Goal: Information Seeking & Learning: Learn about a topic

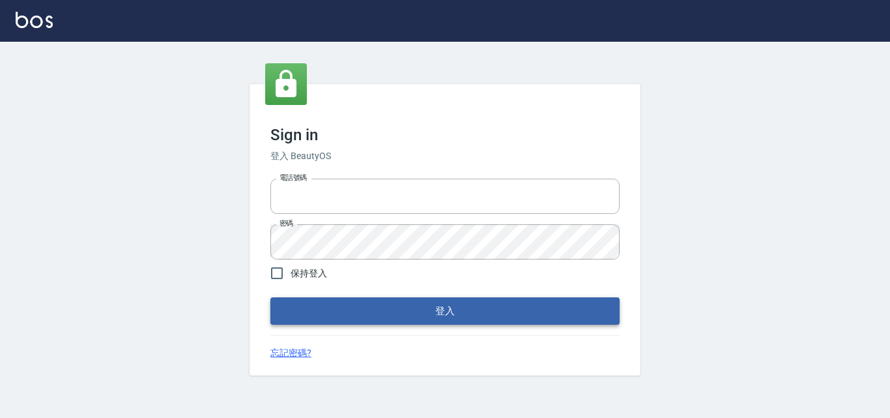
type input "0422211177"
click at [365, 313] on button "登入" at bounding box center [444, 310] width 349 height 27
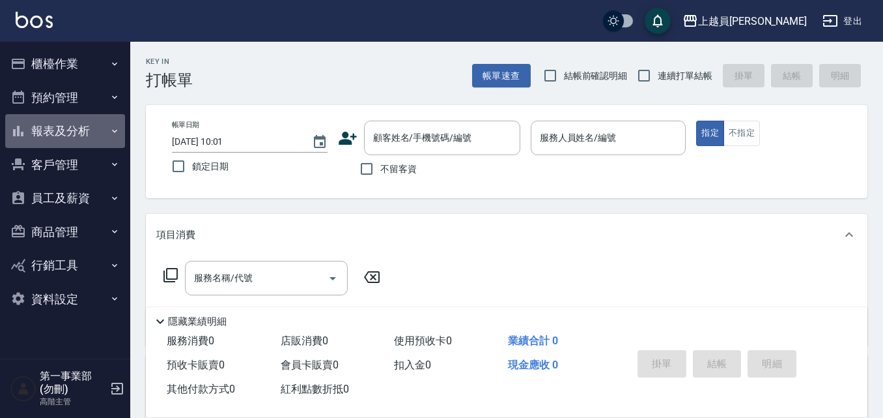
click at [68, 134] on button "報表及分析" at bounding box center [65, 131] width 120 height 34
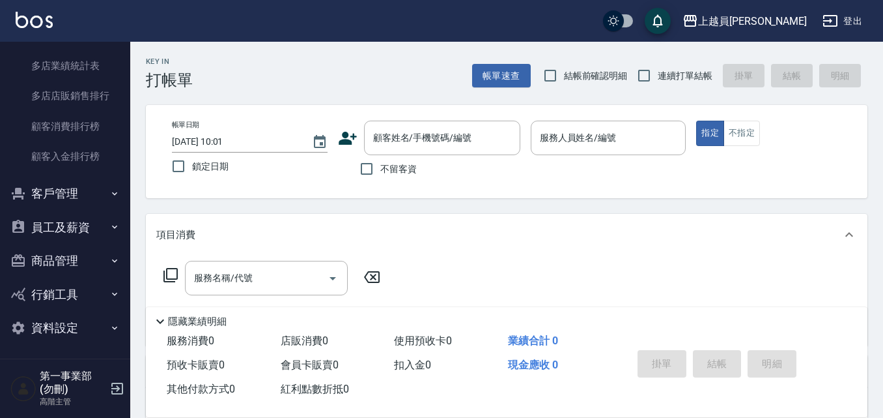
scroll to position [1249, 0]
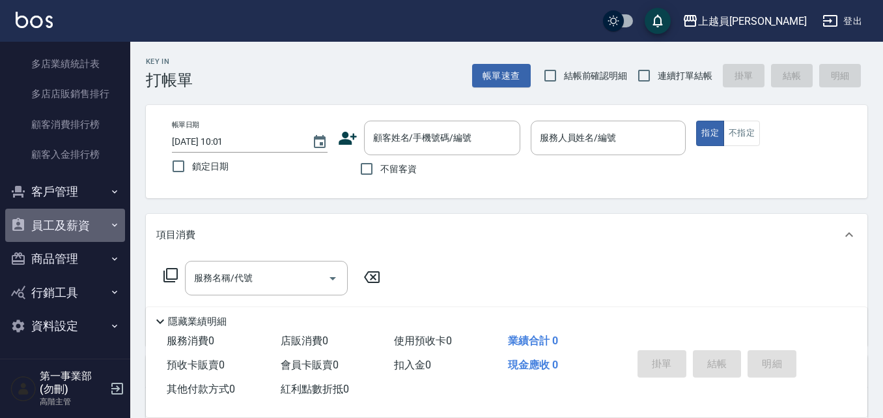
click at [70, 214] on button "員工及薪資" at bounding box center [65, 225] width 120 height 34
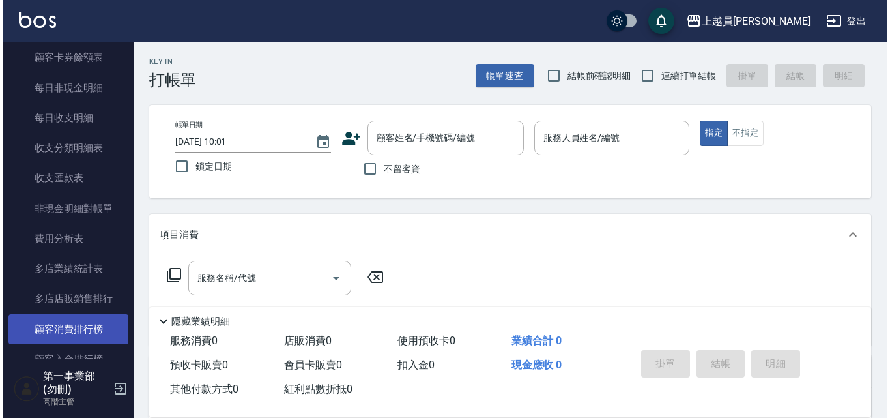
scroll to position [1370, 0]
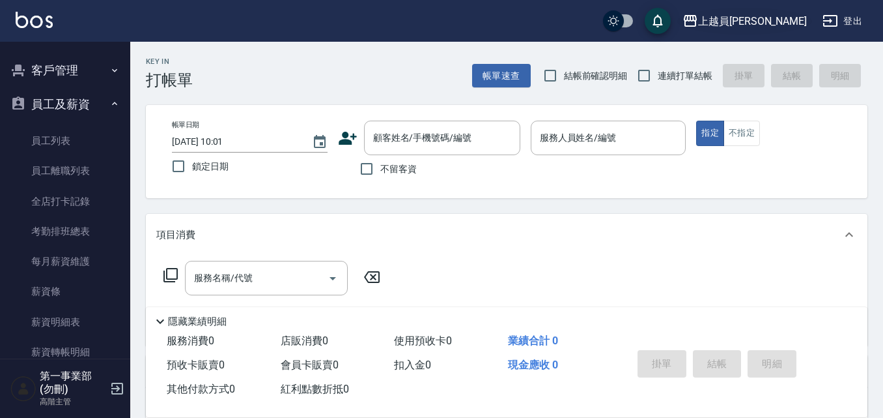
click at [790, 14] on div "上越員[PERSON_NAME]" at bounding box center [752, 21] width 109 height 16
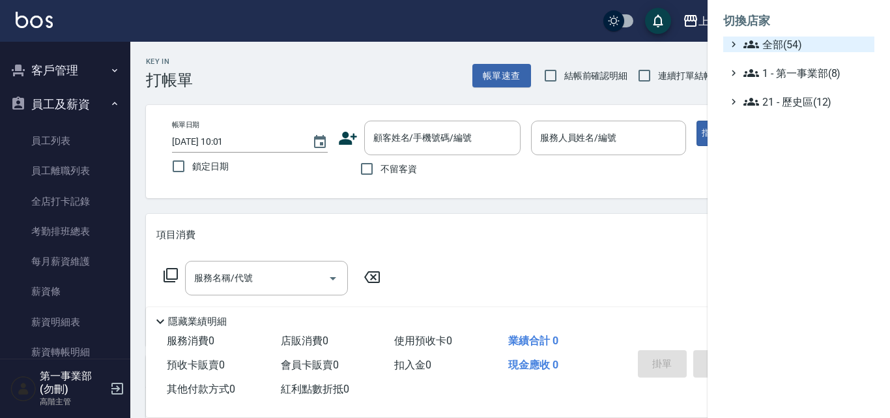
click at [792, 36] on span "全部(54)" at bounding box center [806, 44] width 126 height 16
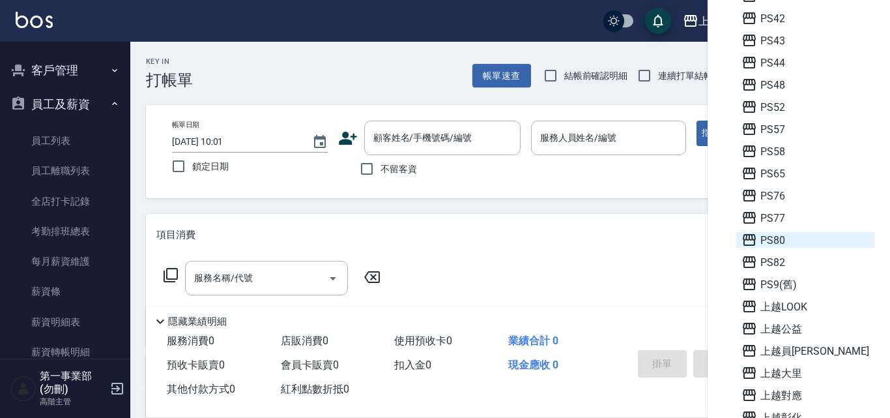
scroll to position [456, 0]
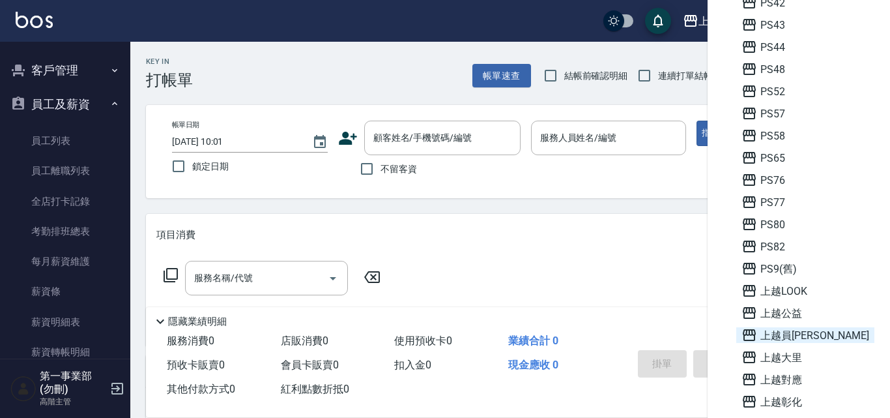
click at [791, 333] on span "上越員[PERSON_NAME]" at bounding box center [805, 335] width 128 height 16
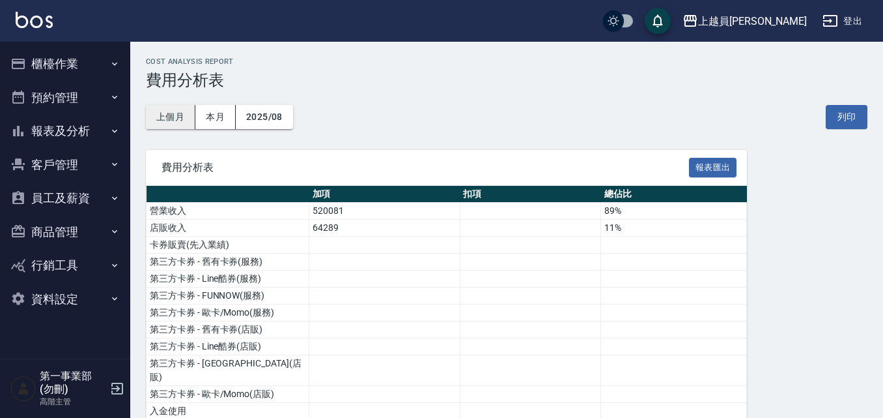
click at [162, 120] on button "上個月" at bounding box center [171, 117] width 50 height 24
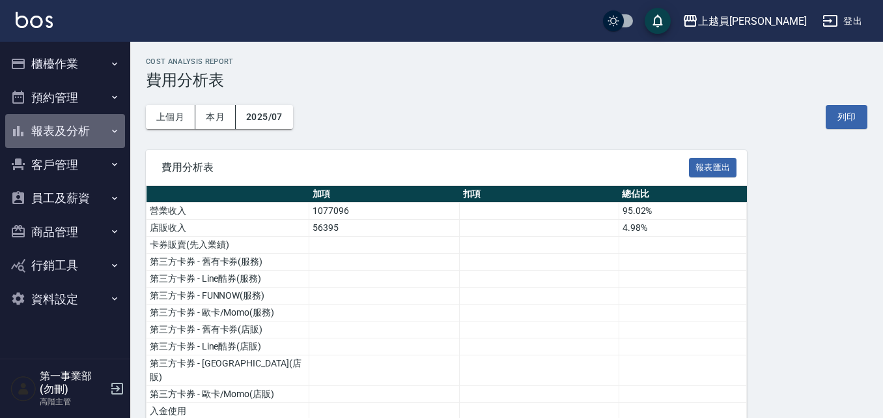
click at [60, 134] on button "報表及分析" at bounding box center [65, 131] width 120 height 34
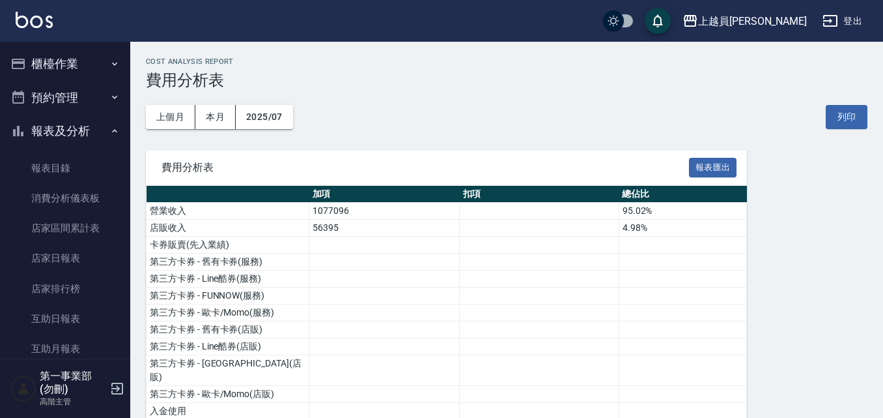
click at [85, 102] on button "預約管理" at bounding box center [65, 98] width 120 height 34
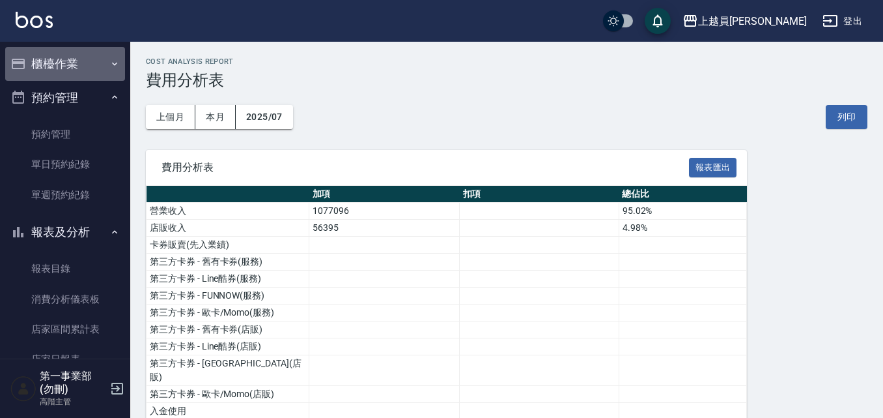
click at [83, 66] on button "櫃檯作業" at bounding box center [65, 64] width 120 height 34
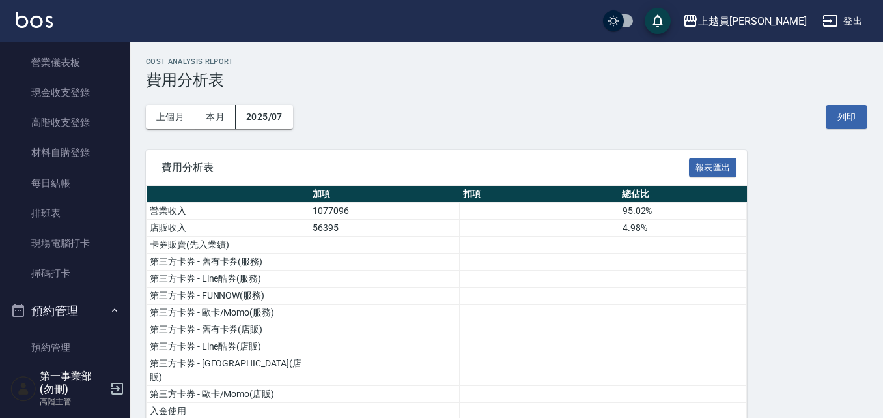
scroll to position [195, 0]
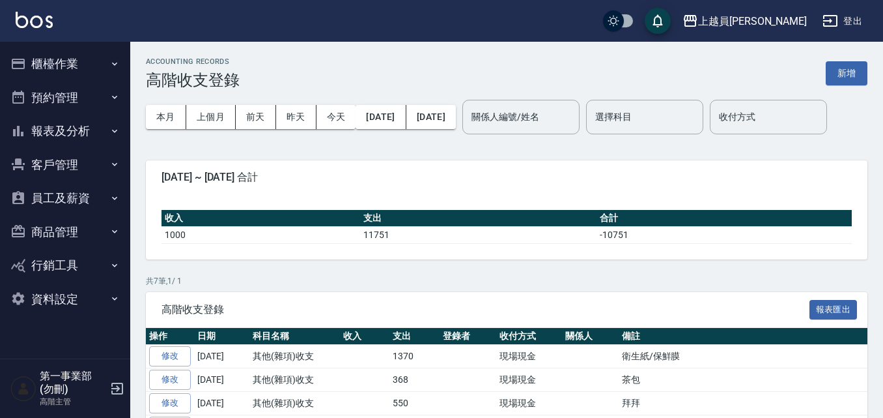
click at [74, 135] on button "報表及分析" at bounding box center [65, 131] width 120 height 34
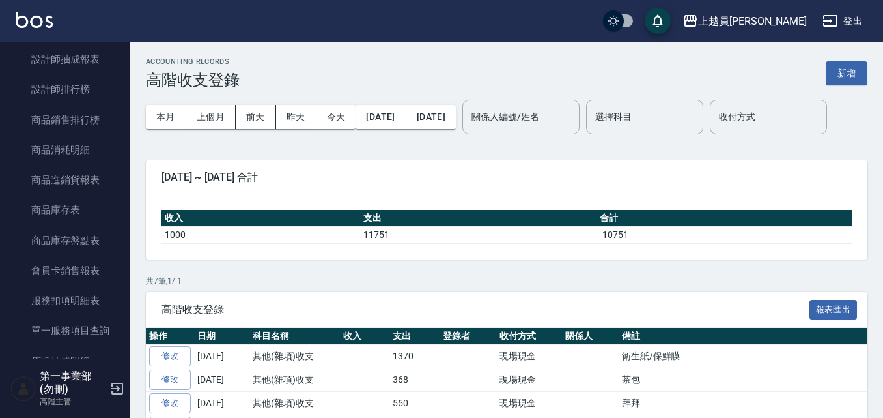
scroll to position [651, 0]
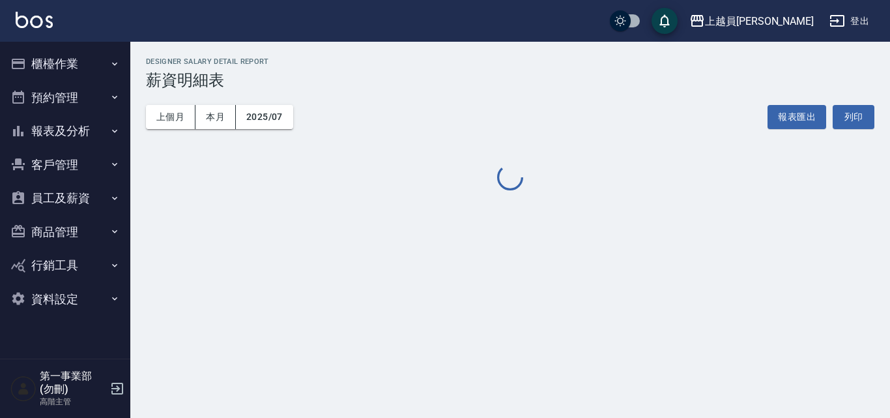
click at [66, 132] on button "報表及分析" at bounding box center [65, 131] width 120 height 34
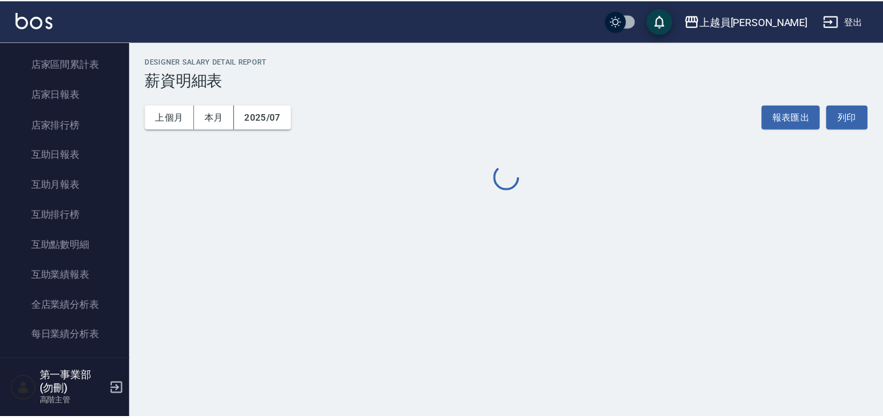
scroll to position [195, 0]
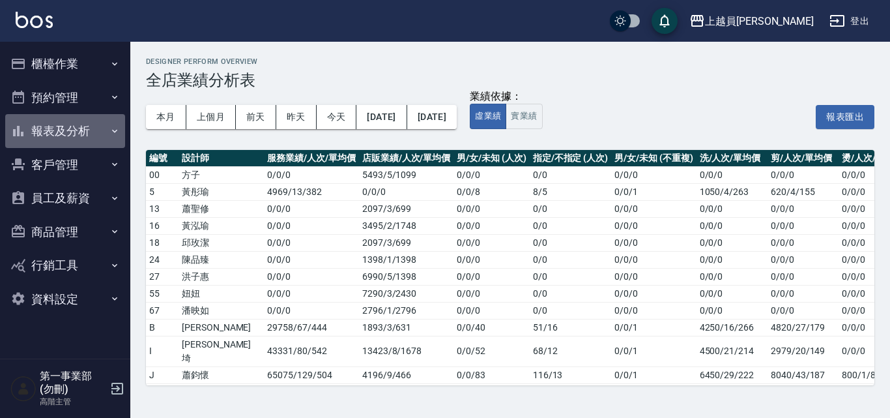
click at [100, 134] on button "報表及分析" at bounding box center [65, 131] width 120 height 34
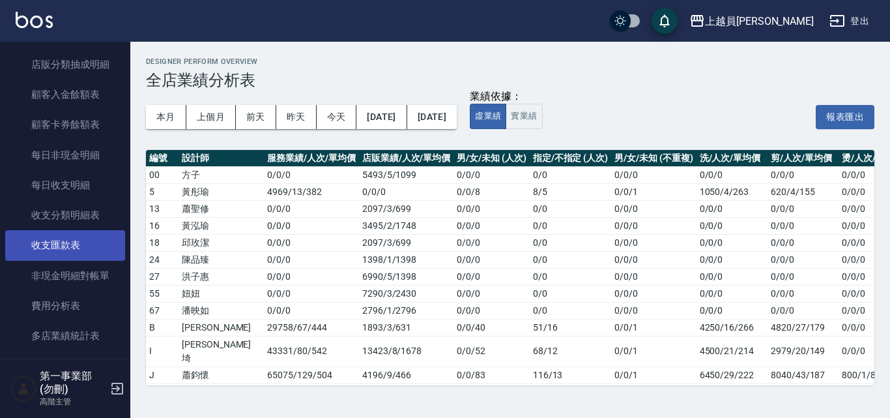
scroll to position [1042, 0]
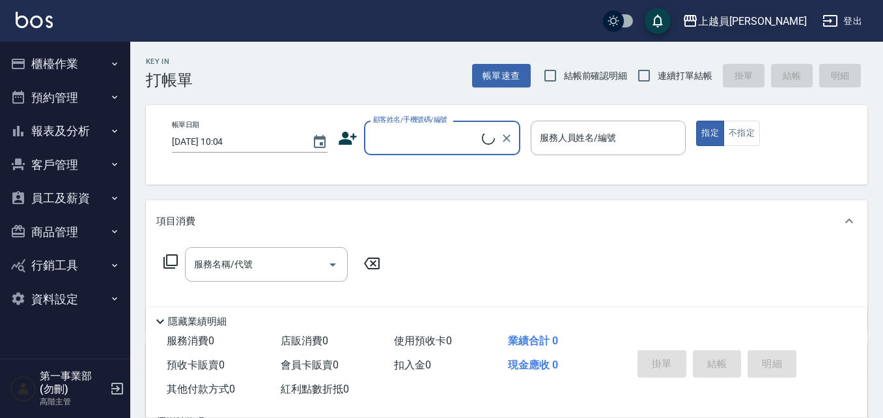
click at [804, 22] on div "上越員林" at bounding box center [752, 21] width 109 height 16
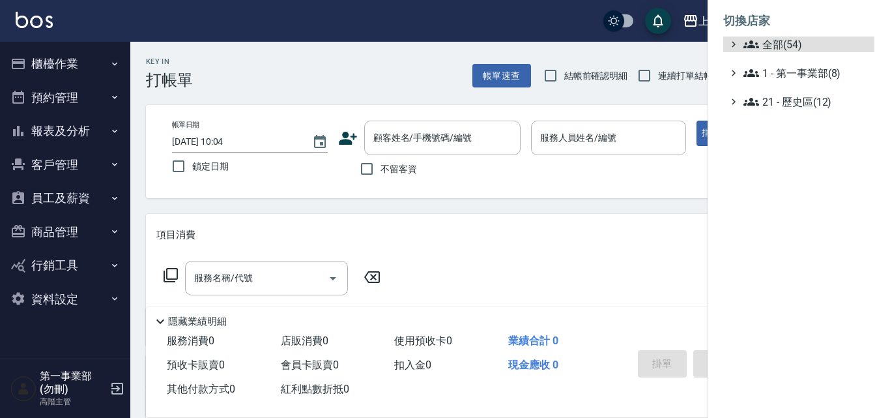
click at [804, 46] on span "全部(54)" at bounding box center [806, 44] width 126 height 16
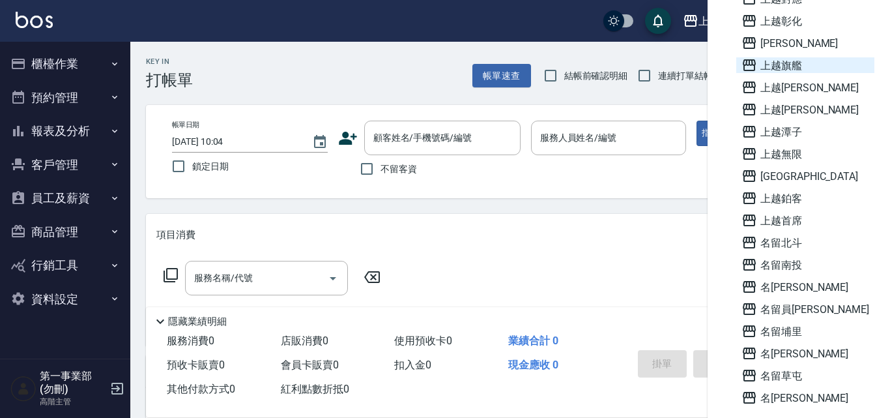
scroll to position [847, 0]
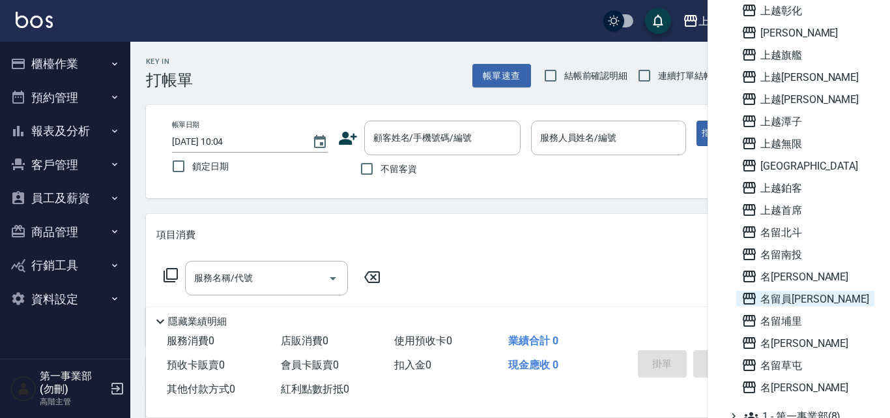
click at [786, 295] on span "名留員林中正" at bounding box center [805, 299] width 128 height 16
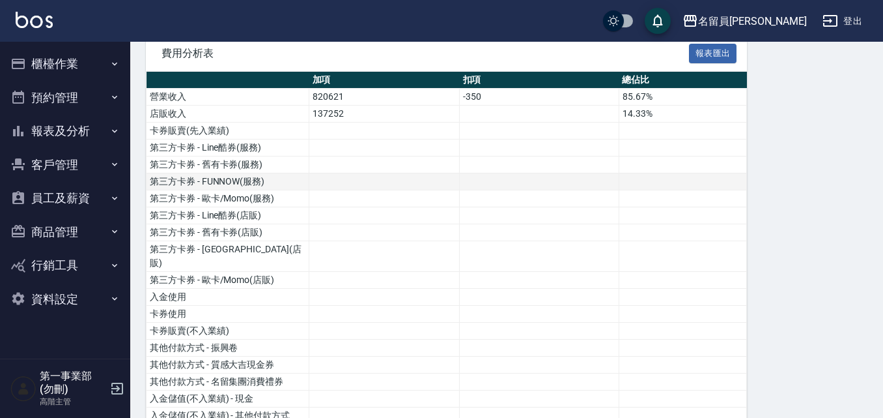
scroll to position [130, 0]
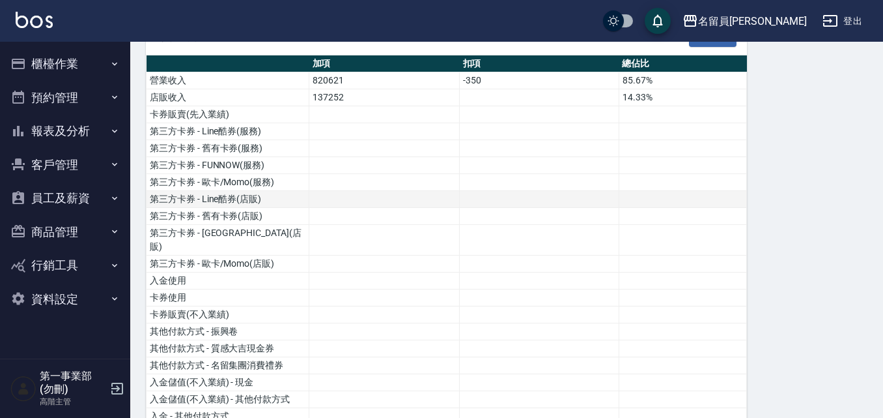
click at [183, 192] on td "第三方卡券 - Line酷券(店販)" at bounding box center [228, 199] width 163 height 17
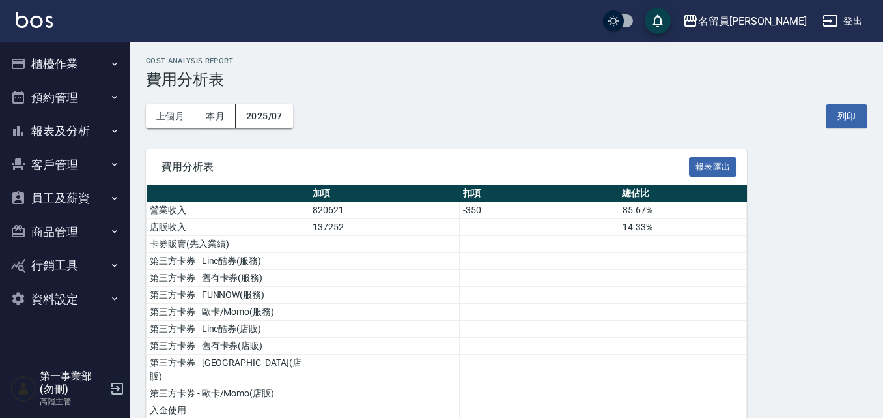
scroll to position [0, 0]
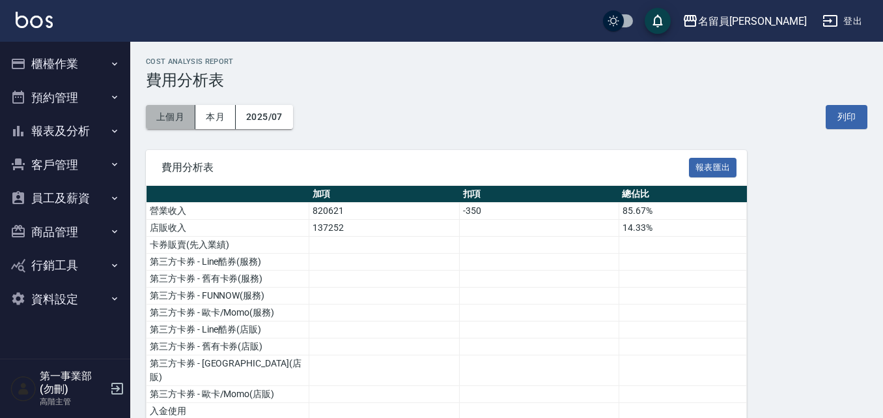
click at [174, 113] on button "上個月" at bounding box center [171, 117] width 50 height 24
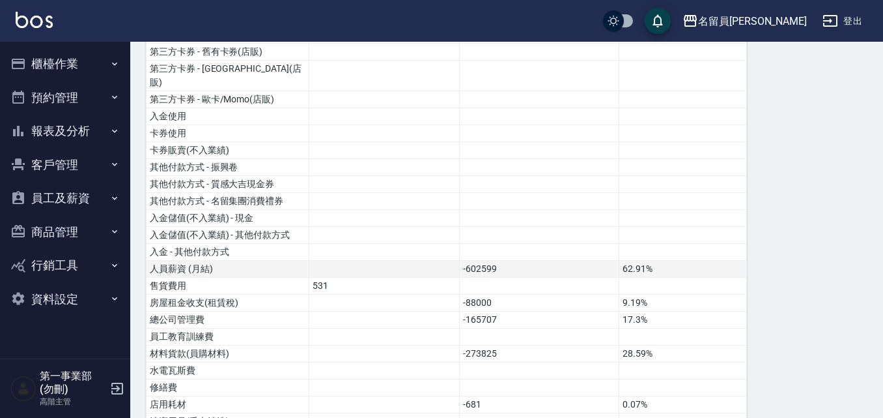
scroll to position [229, 0]
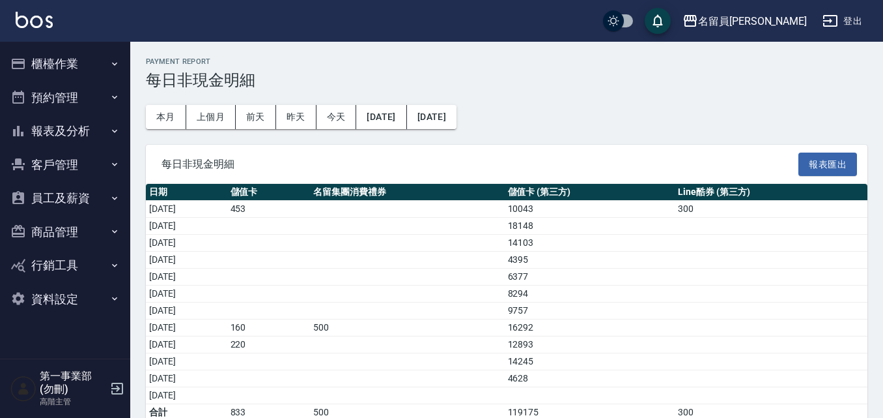
click at [780, 376] on td "a dense table" at bounding box center [771, 378] width 193 height 17
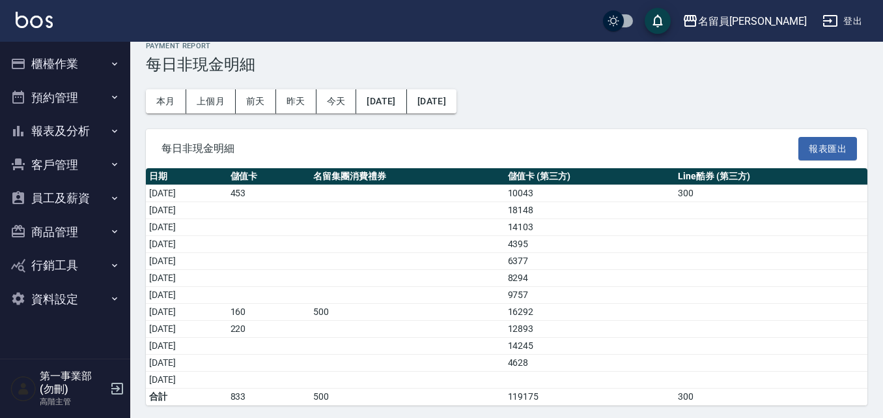
scroll to position [19, 0]
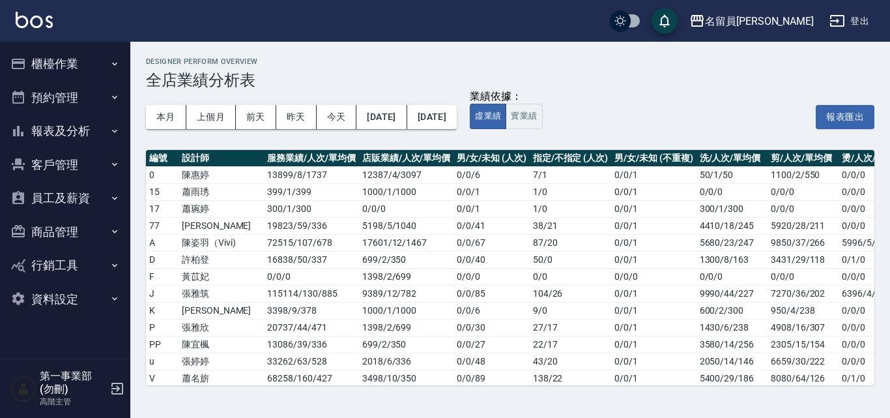
click at [578, 75] on h3 "全店業績分析表" at bounding box center [510, 80] width 728 height 18
click at [224, 13] on div "名留員林中正 登出" at bounding box center [445, 21] width 890 height 42
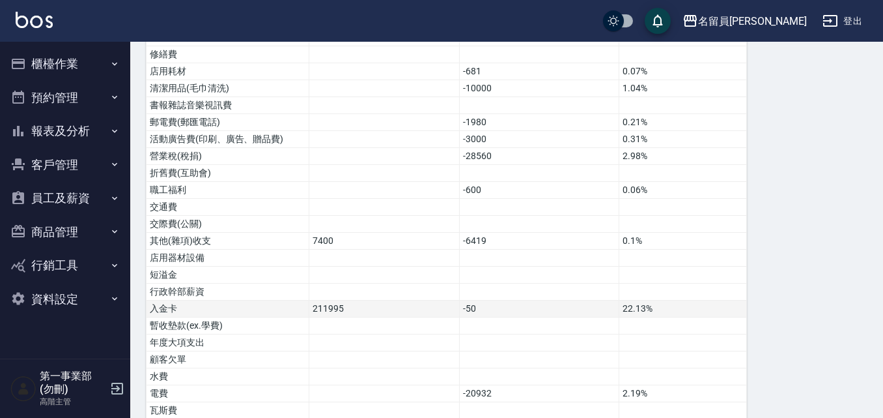
scroll to position [716, 0]
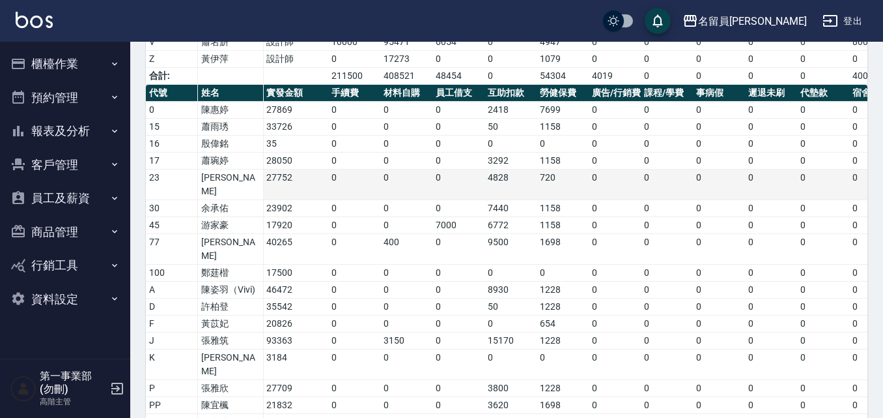
scroll to position [330, 0]
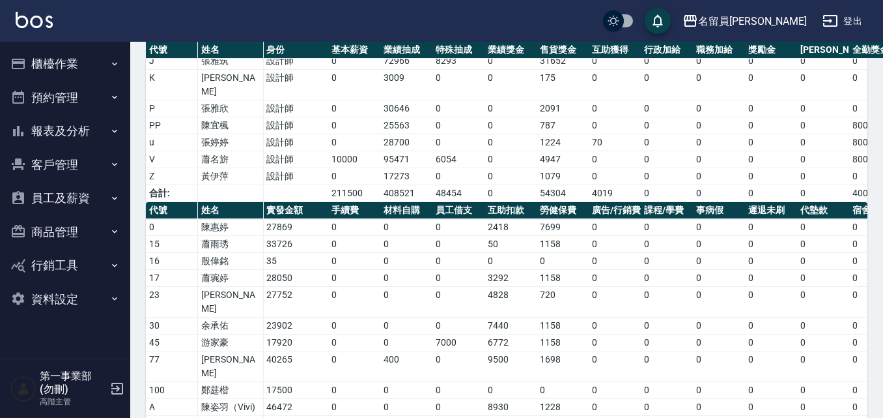
click at [588, 202] on th "勞健保費" at bounding box center [563, 210] width 52 height 17
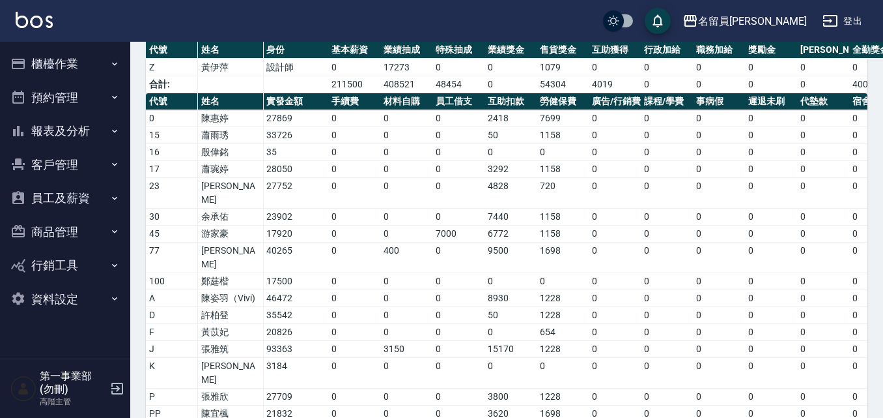
scroll to position [382, 0]
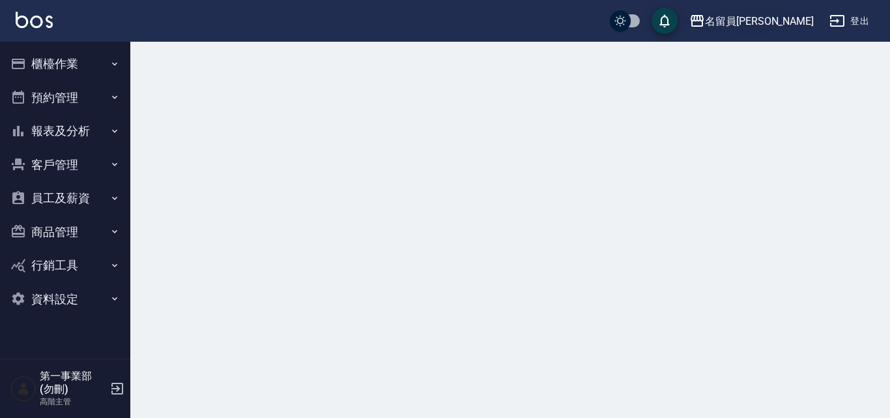
click at [791, 21] on div "名留員[PERSON_NAME]" at bounding box center [759, 21] width 109 height 16
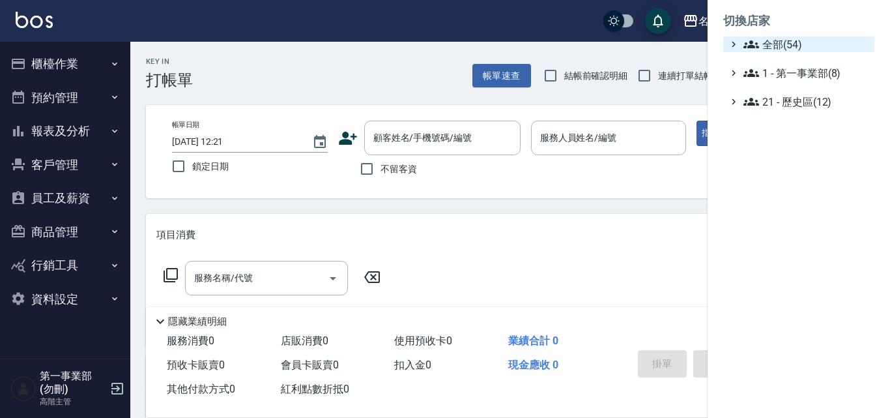
click at [786, 40] on span "全部(54)" at bounding box center [806, 44] width 126 height 16
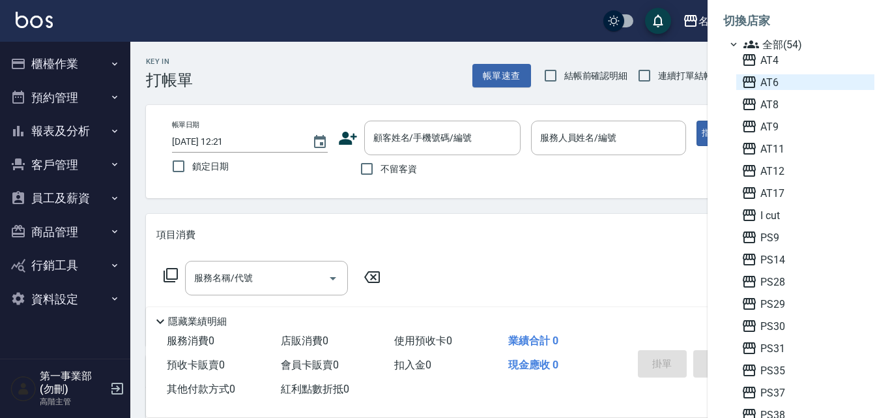
click at [775, 81] on span "AT6" at bounding box center [805, 82] width 128 height 16
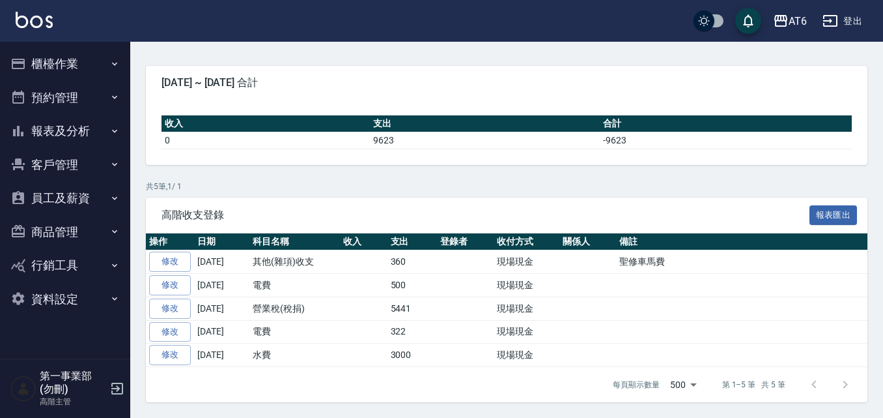
scroll to position [135, 0]
drag, startPoint x: 703, startPoint y: 19, endPoint x: 718, endPoint y: 16, distance: 15.8
click at [718, 16] on input "checkbox" at bounding box center [704, 20] width 63 height 21
checkbox input "true"
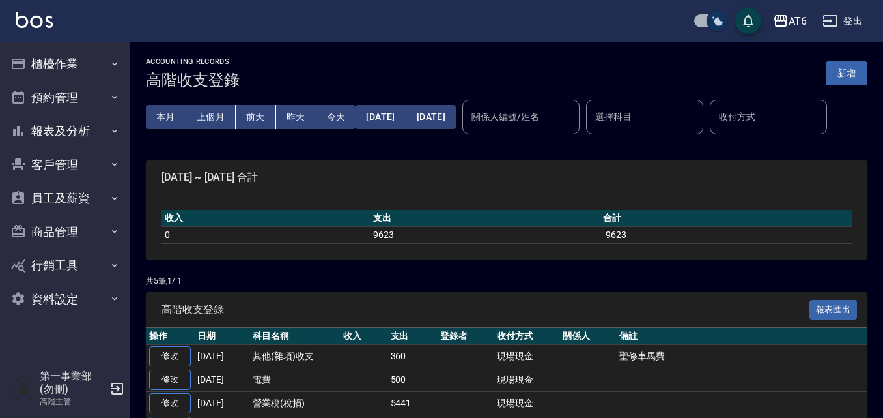
click at [690, 16] on input "checkbox" at bounding box center [717, 20] width 63 height 21
checkbox input "false"
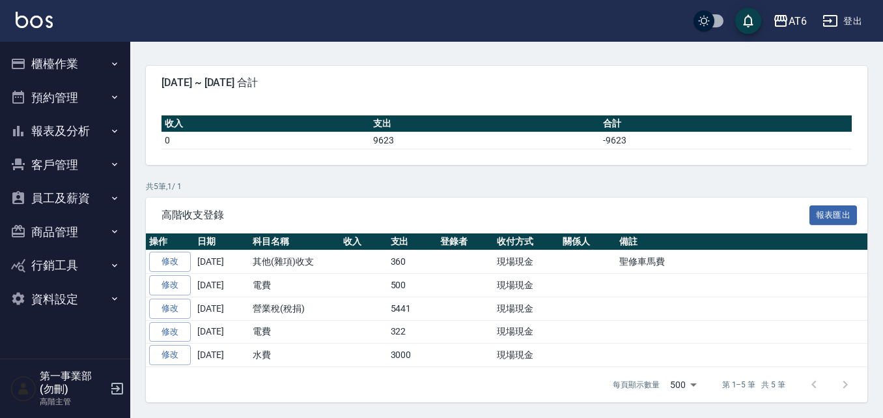
scroll to position [135, 0]
